Goal: Check status: Check status

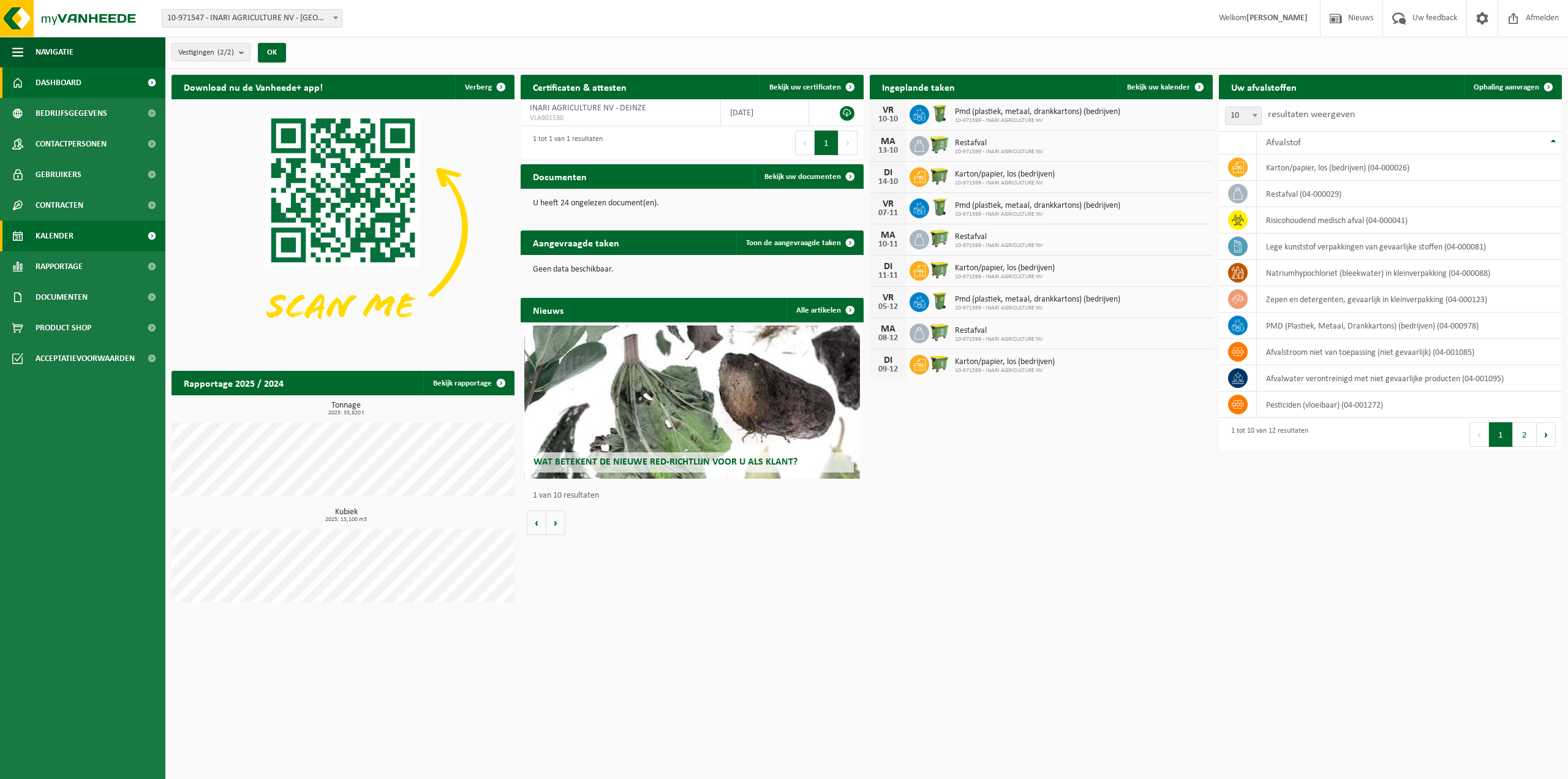
click at [81, 242] on link "Kalender" at bounding box center [83, 236] width 166 height 31
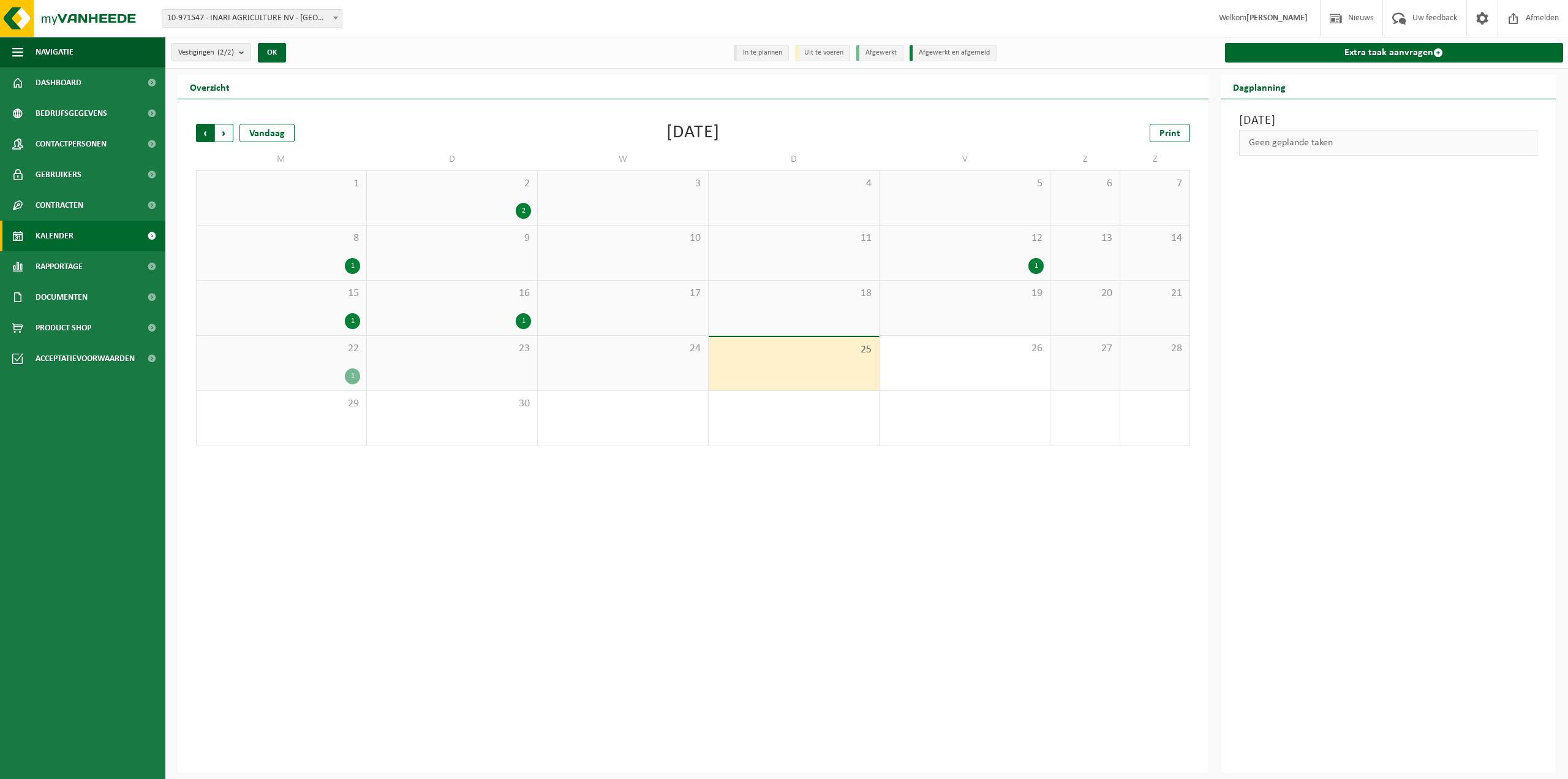
click at [226, 139] on span "Volgende" at bounding box center [224, 133] width 18 height 18
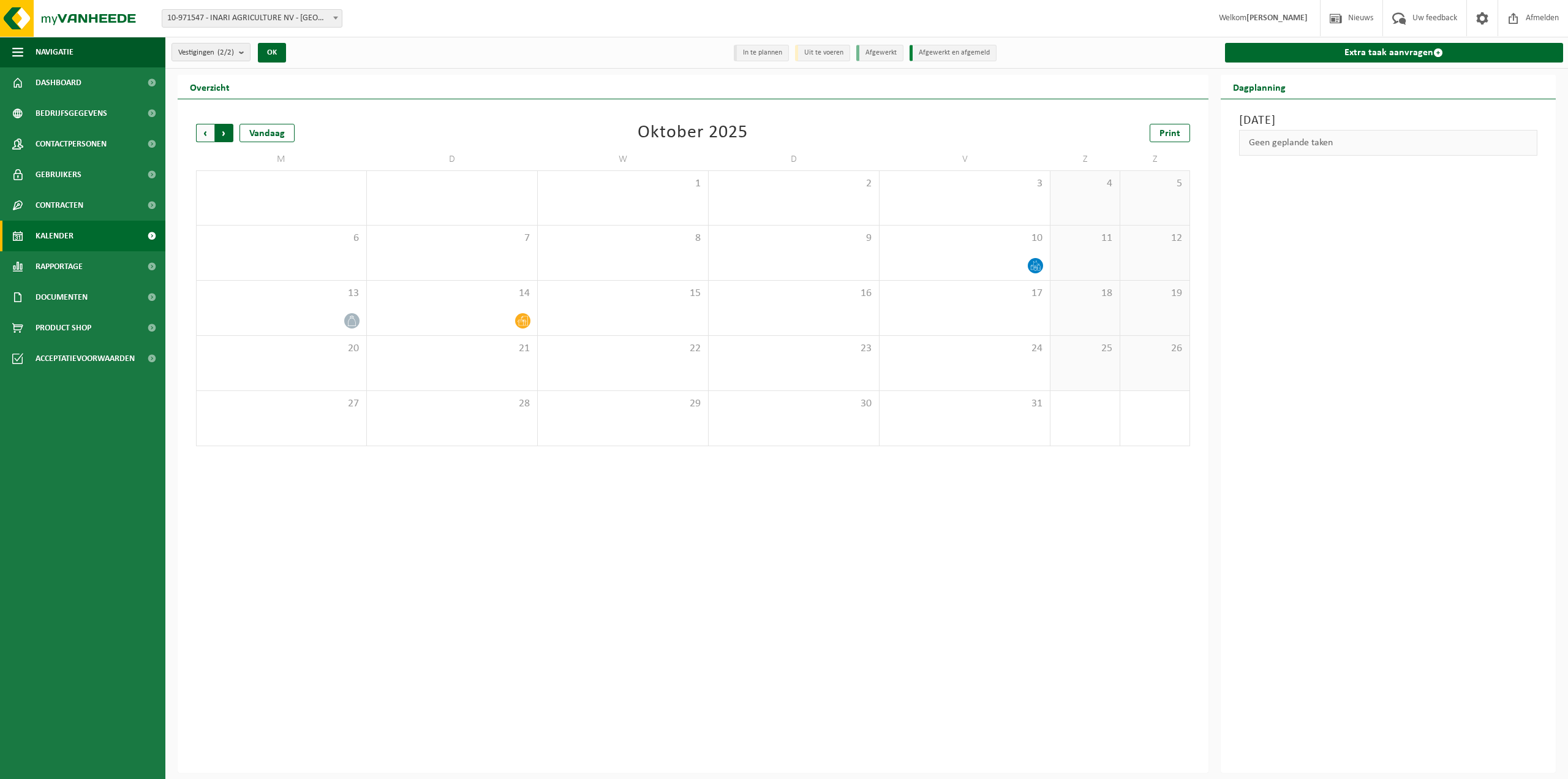
click at [202, 136] on span "Vorige" at bounding box center [205, 133] width 18 height 18
